Goal: Navigation & Orientation: Go to known website

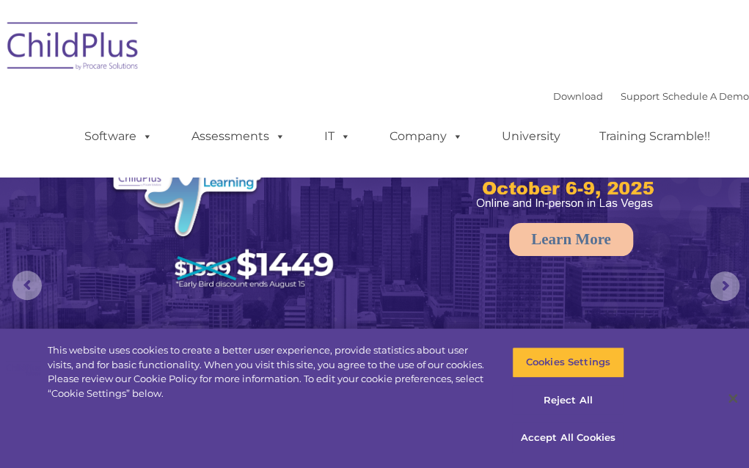
select select "MEDIUM"
click at [82, 59] on img at bounding box center [73, 48] width 147 height 73
select select "MEDIUM"
